Goal: Register for event/course

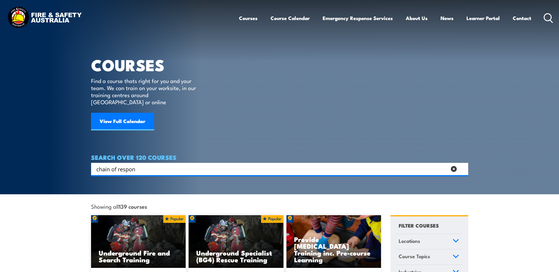
drag, startPoint x: 140, startPoint y: 161, endPoint x: 78, endPoint y: 161, distance: 61.3
click at [78, 161] on section "COURSES Find a course thats right for you and your team. We can train on your w…" at bounding box center [279, 97] width 559 height 194
type input "first aid"
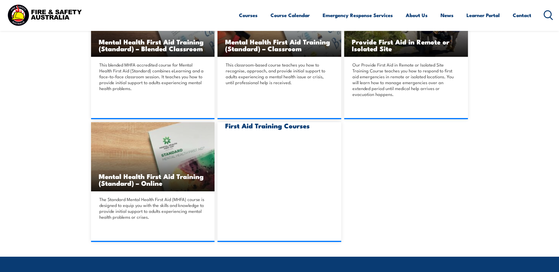
scroll to position [501, 0]
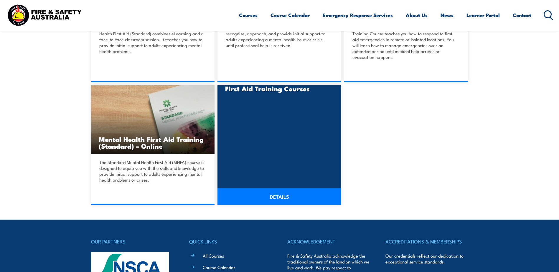
click at [266, 125] on div "First Aid Training Courses DETAILS" at bounding box center [279, 145] width 124 height 120
click at [282, 198] on link "DETAILS" at bounding box center [279, 197] width 124 height 16
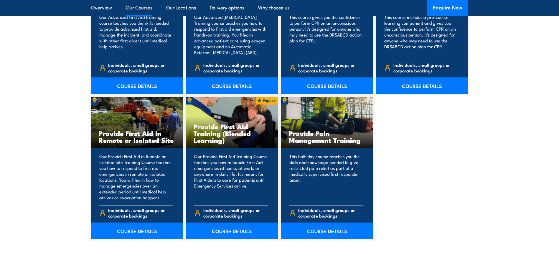
scroll to position [825, 0]
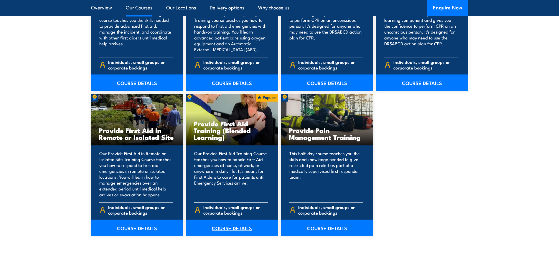
click at [229, 230] on link "COURSE DETAILS" at bounding box center [232, 228] width 92 height 16
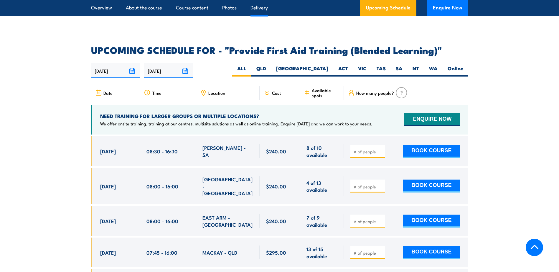
scroll to position [1120, 0]
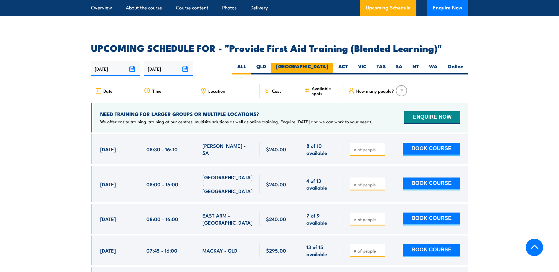
click at [319, 72] on label "[GEOGRAPHIC_DATA]" at bounding box center [302, 68] width 62 height 11
click at [328, 67] on input "[GEOGRAPHIC_DATA]" at bounding box center [330, 65] width 4 height 4
radio input "true"
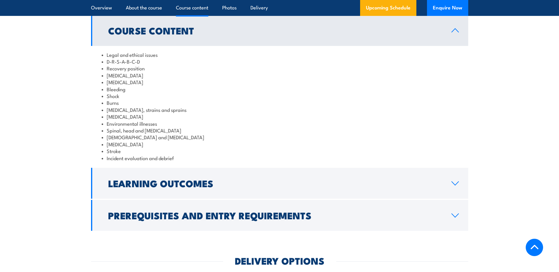
scroll to position [667, 0]
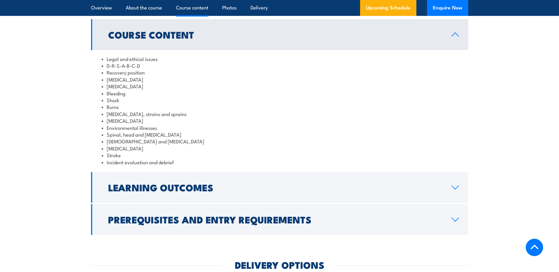
drag, startPoint x: 458, startPoint y: 232, endPoint x: 470, endPoint y: 220, distance: 16.9
click at [458, 222] on icon at bounding box center [455, 220] width 7 height 4
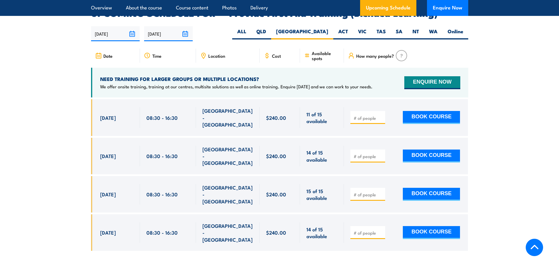
scroll to position [1109, 0]
